Goal: Navigation & Orientation: Find specific page/section

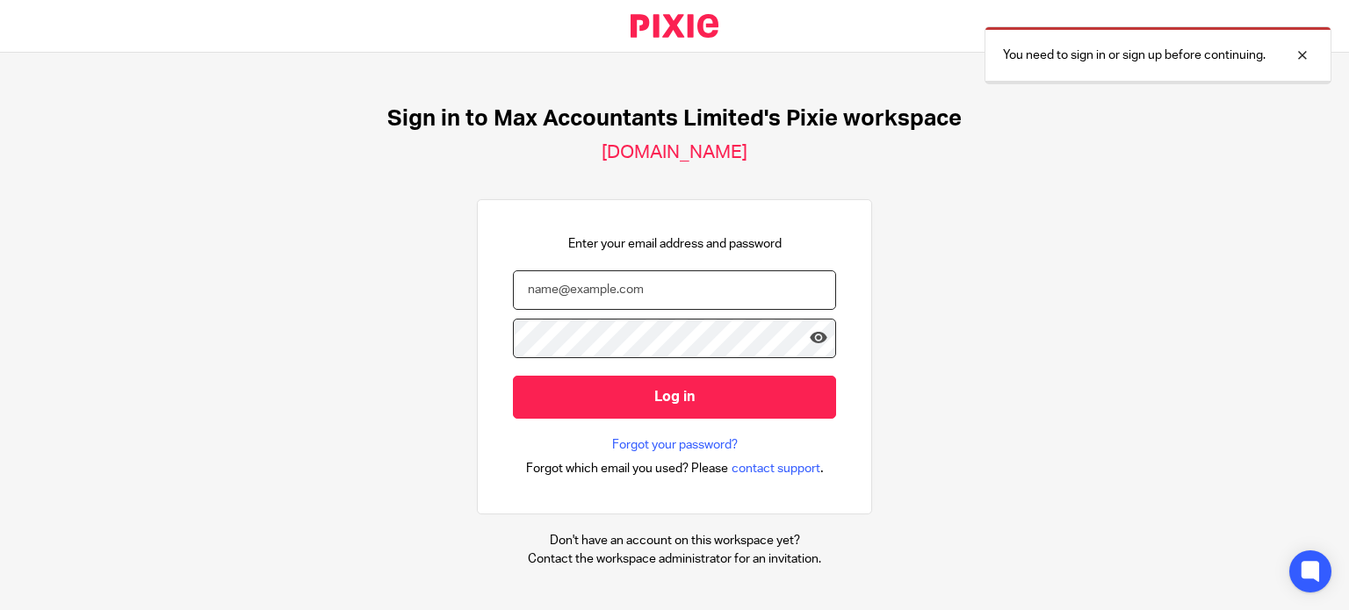
type input "ericas@maxaccountants.co.uk"
drag, startPoint x: 709, startPoint y: 399, endPoint x: 705, endPoint y: 369, distance: 30.2
click at [709, 398] on input "Log in" at bounding box center [674, 397] width 323 height 43
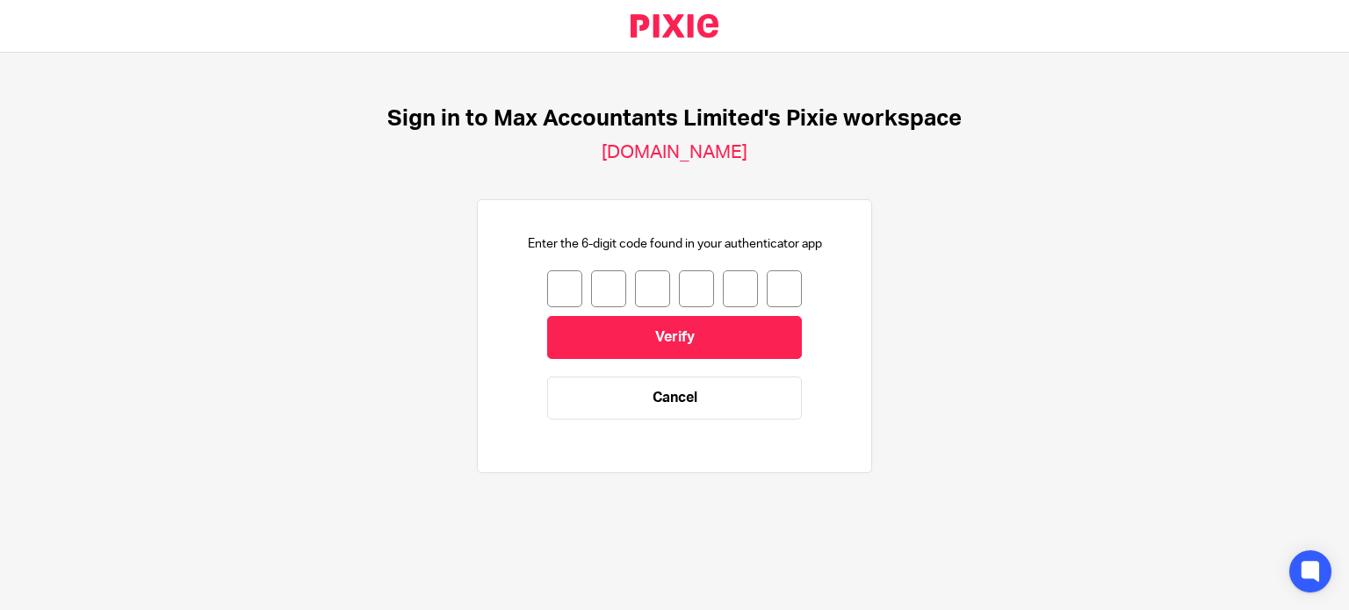
click at [558, 278] on input "number" at bounding box center [564, 288] width 35 height 37
click at [559, 277] on input "number" at bounding box center [564, 288] width 35 height 37
type input "3"
type input "6"
type input "2"
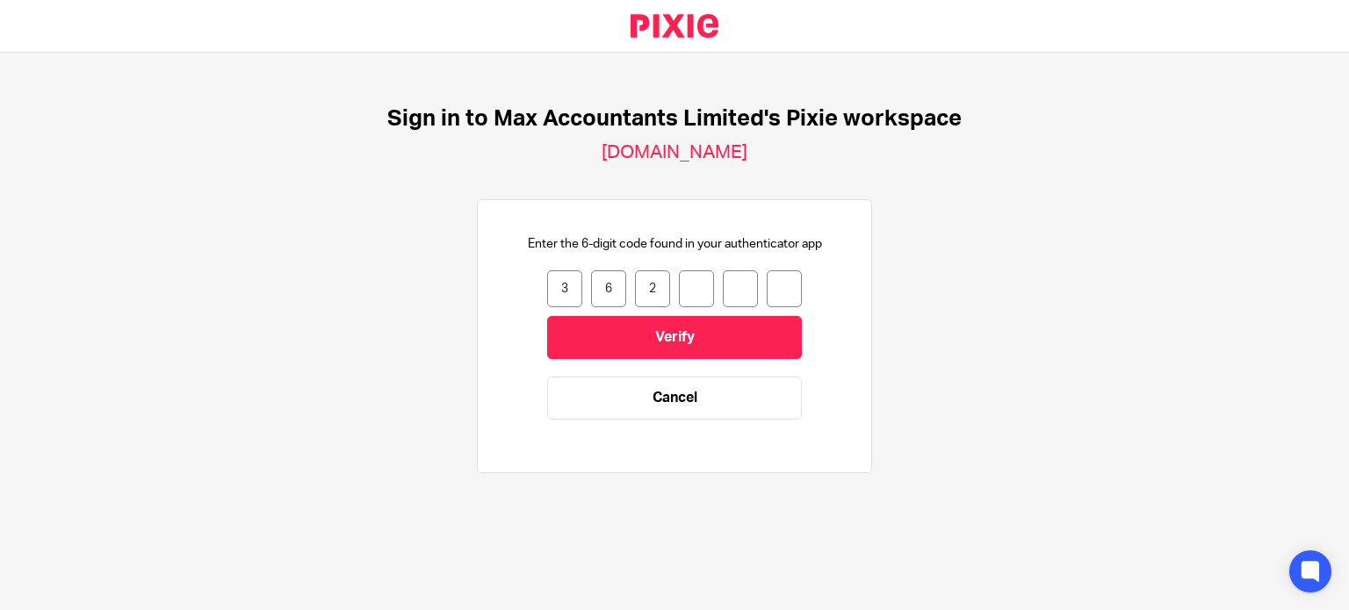
type input "8"
type input "7"
type input "6"
click at [778, 285] on input "6" at bounding box center [783, 288] width 35 height 37
type input "7"
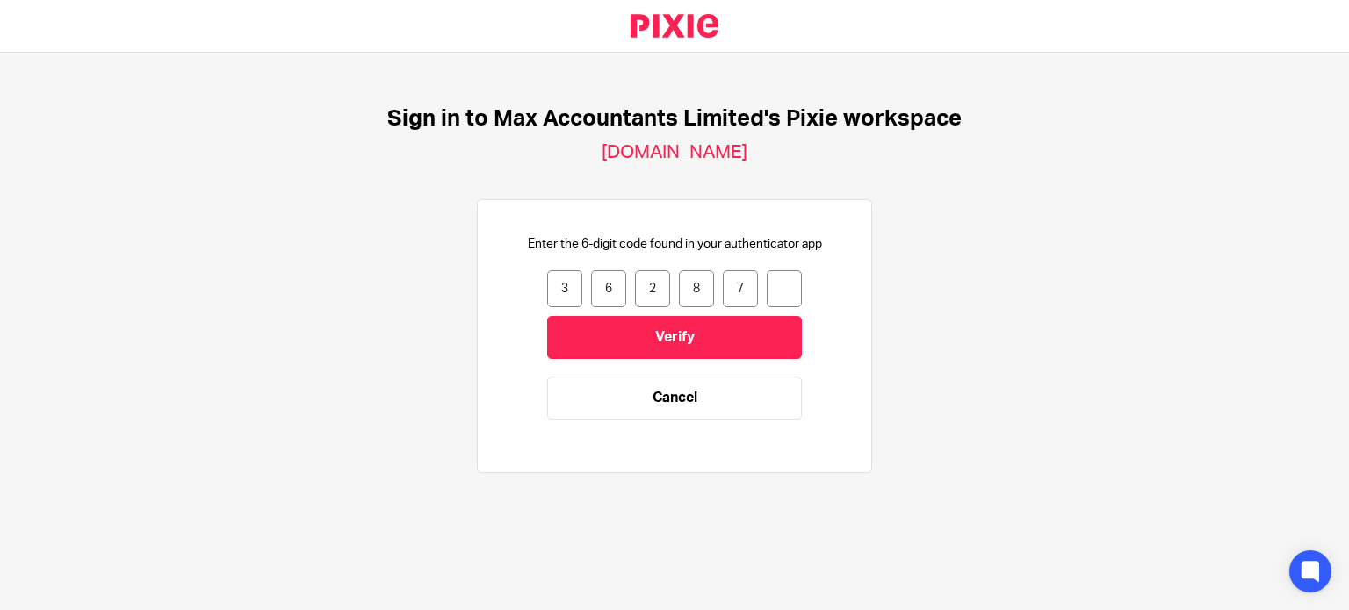
click at [547, 316] on input "Verify" at bounding box center [674, 337] width 255 height 43
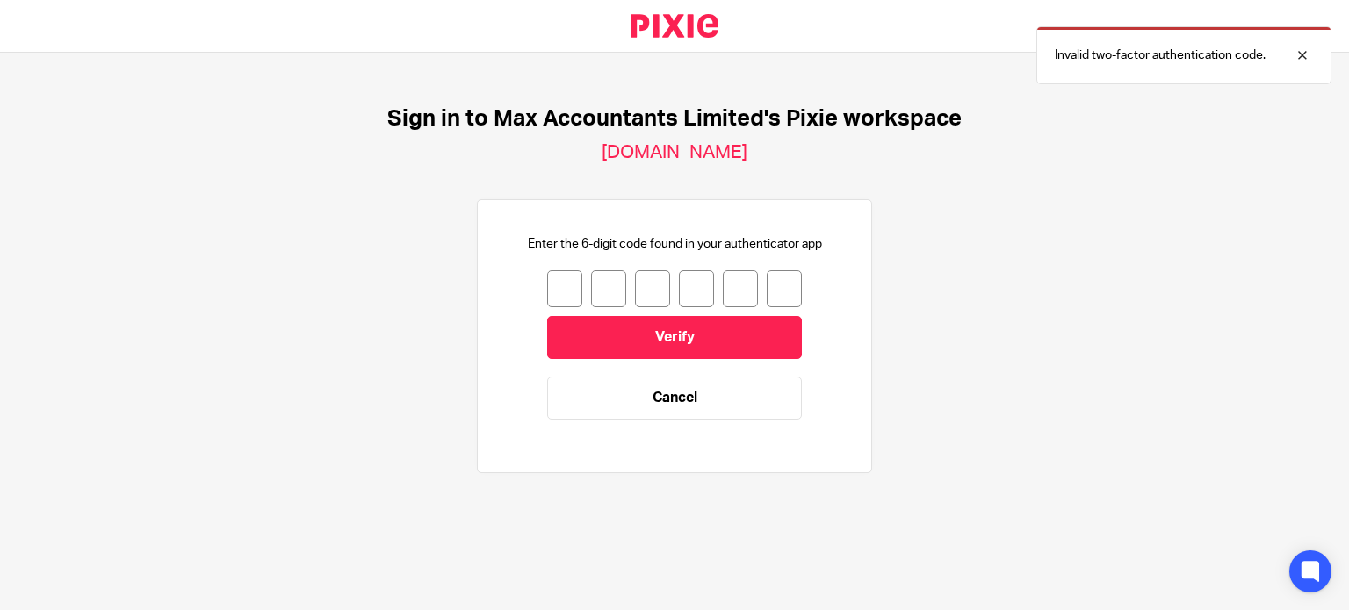
click at [549, 284] on input "number" at bounding box center [564, 288] width 35 height 37
type input "4"
type input "3"
type input "0"
type input "3"
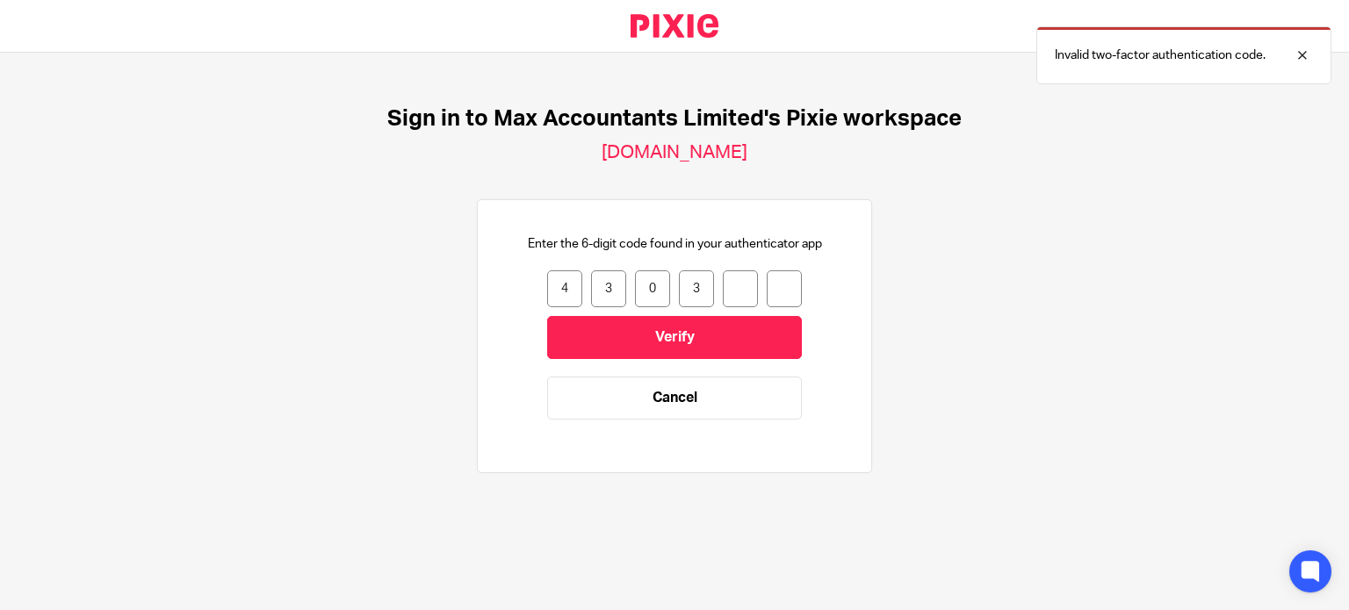
type input "7"
type input "1"
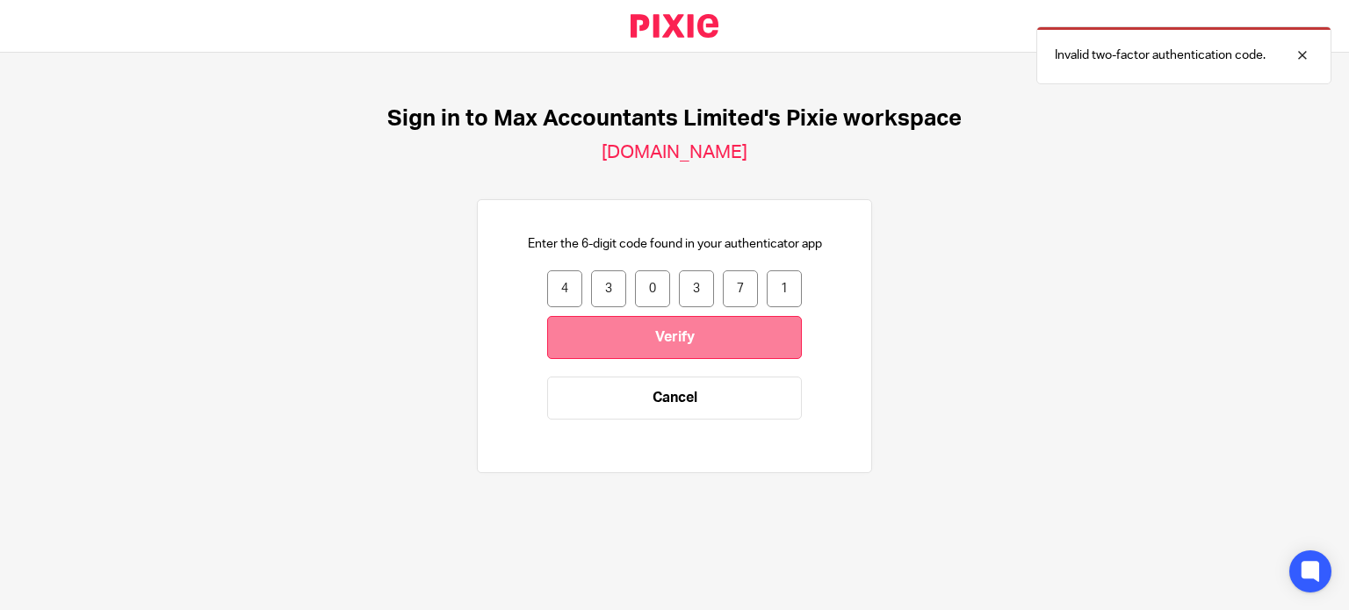
click at [617, 340] on input "Verify" at bounding box center [674, 337] width 255 height 43
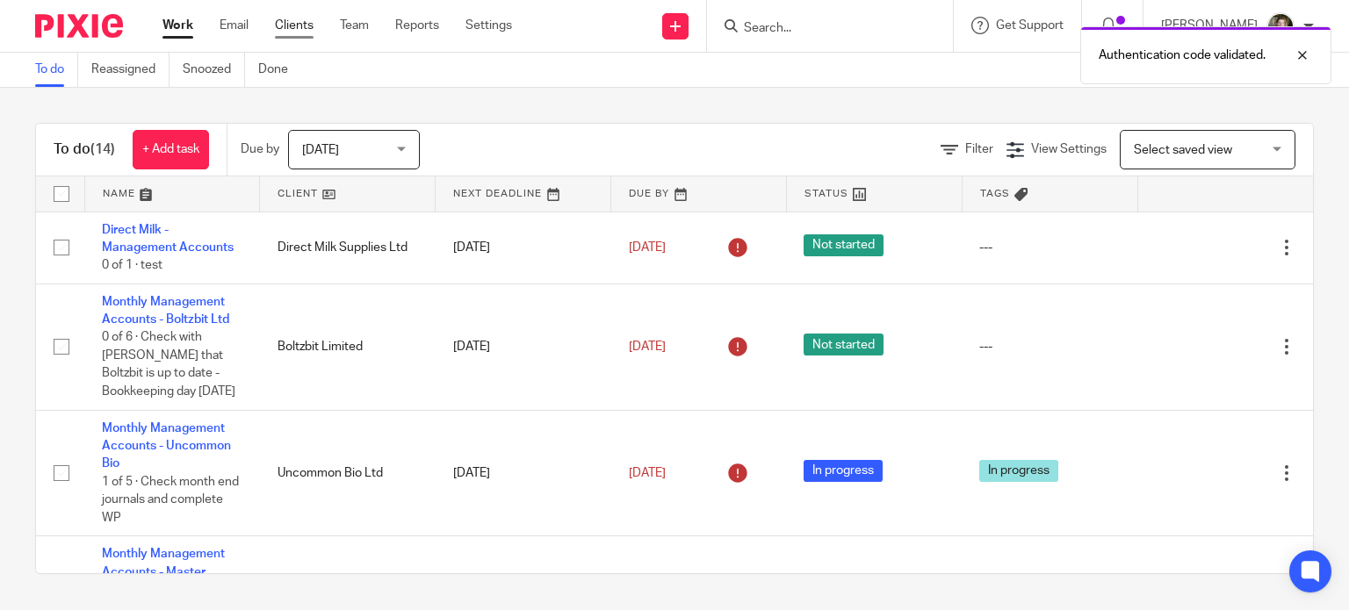
click at [288, 21] on link "Clients" at bounding box center [294, 26] width 39 height 18
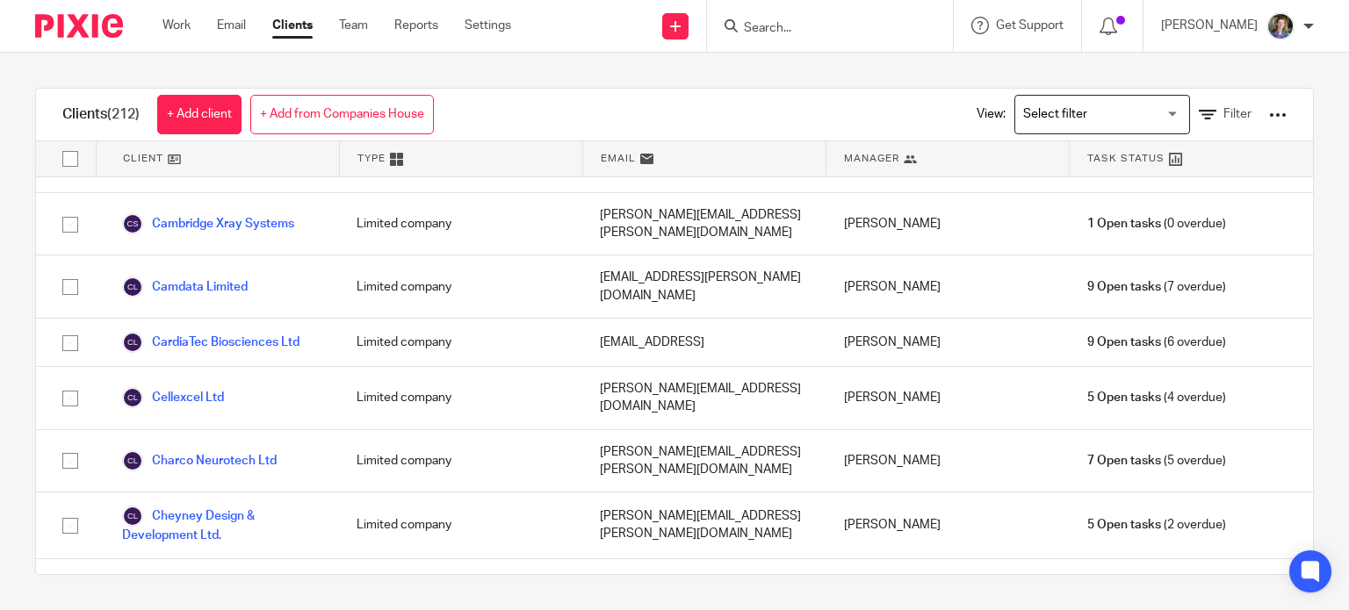
scroll to position [2019, 0]
